Goal: Information Seeking & Learning: Learn about a topic

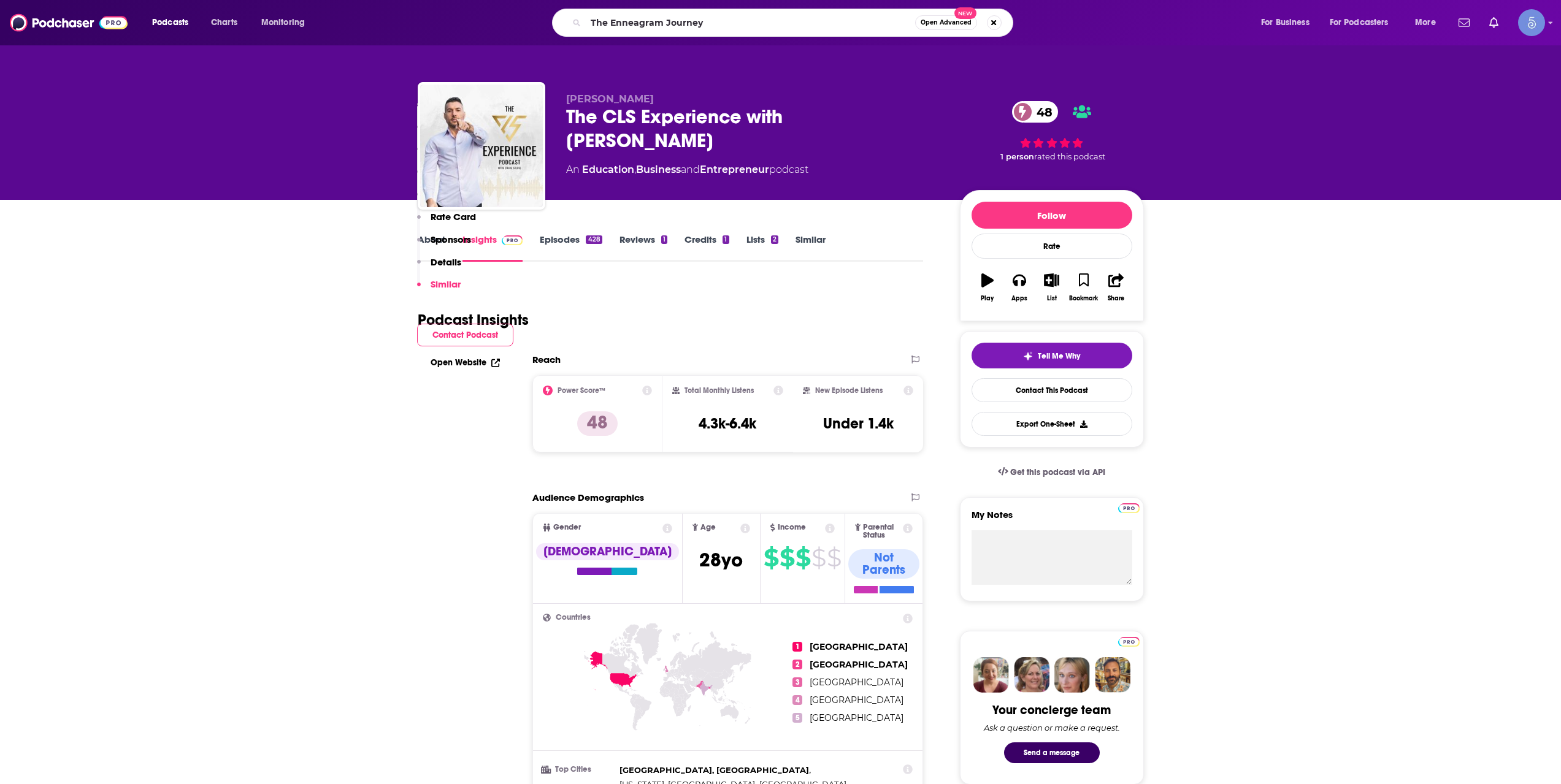
scroll to position [2452, 0]
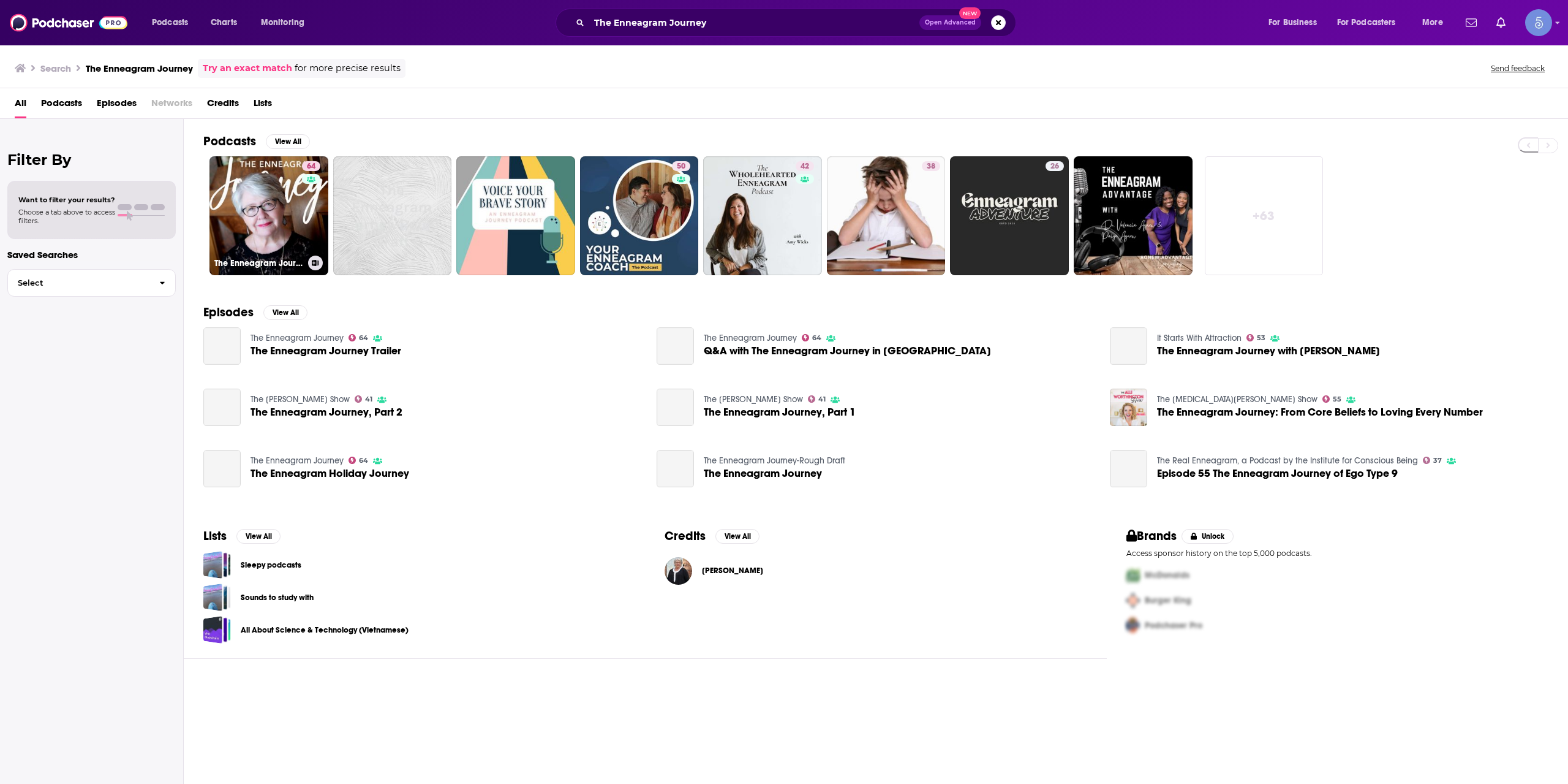
click at [277, 193] on link "64 The Enneagram Journey" at bounding box center [269, 216] width 119 height 119
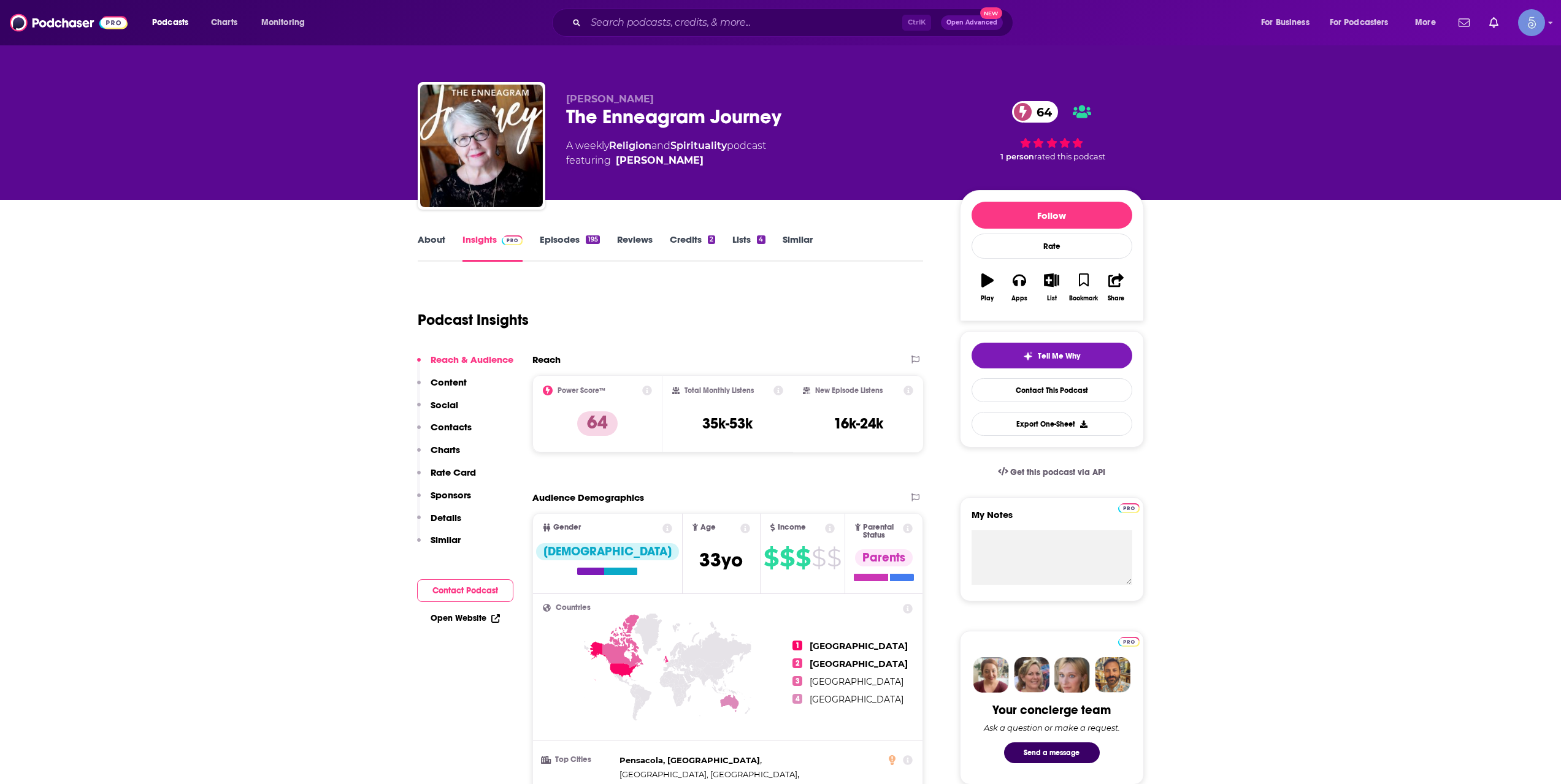
click at [437, 238] on link "About" at bounding box center [431, 247] width 27 height 28
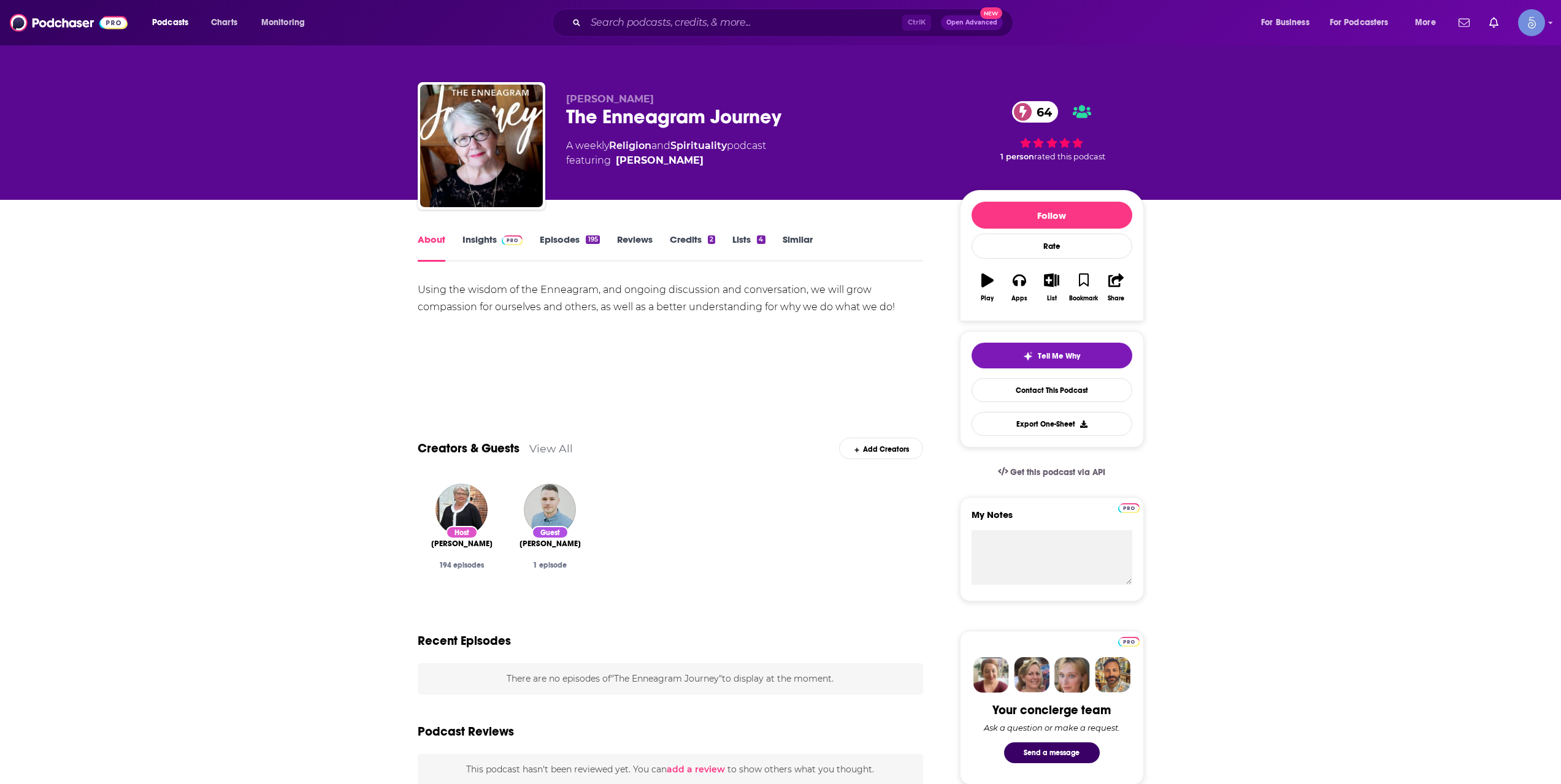
click at [503, 240] on img at bounding box center [513, 240] width 22 height 10
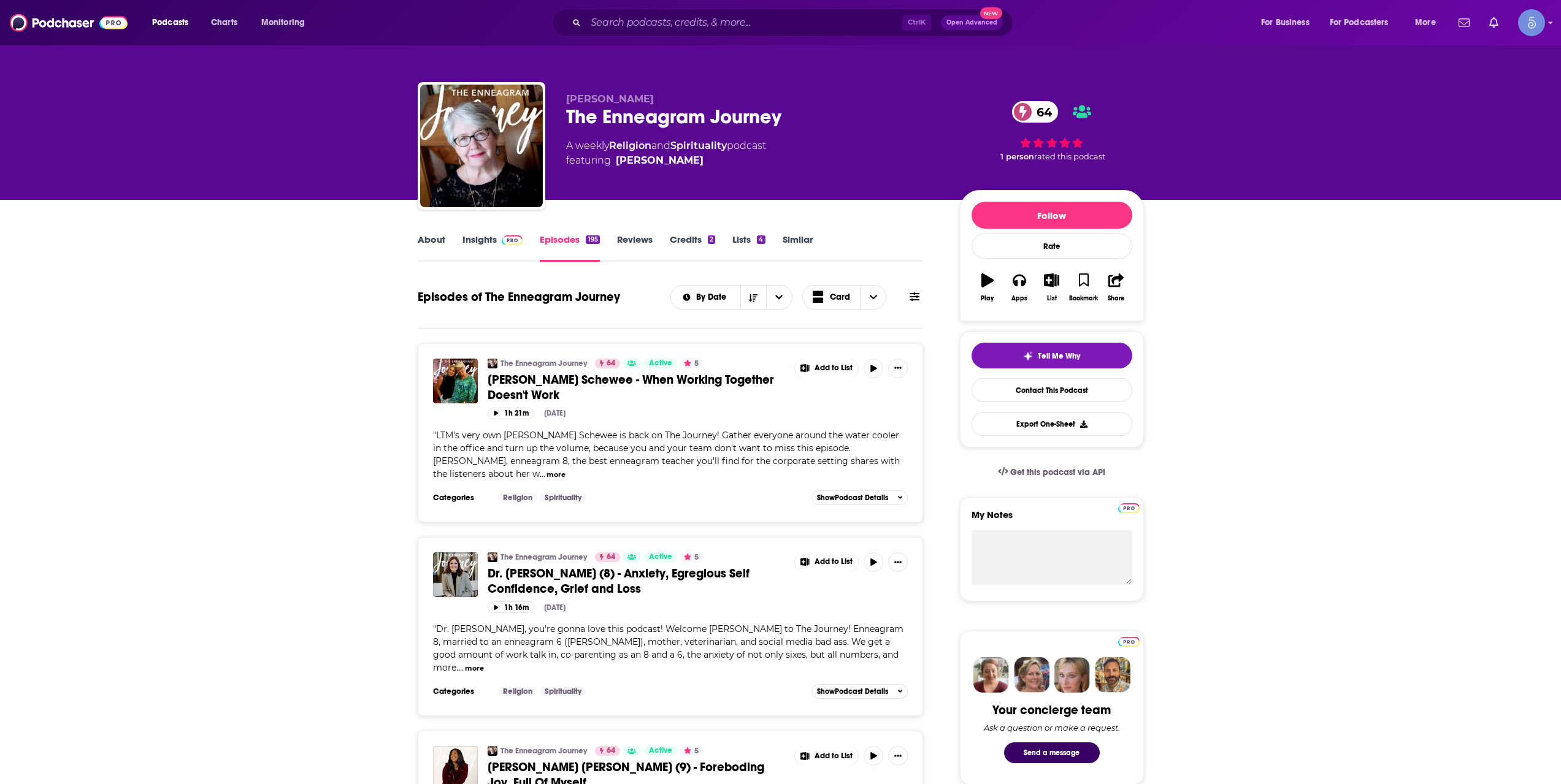
click at [424, 243] on link "About" at bounding box center [431, 247] width 27 height 28
